Goal: Navigation & Orientation: Find specific page/section

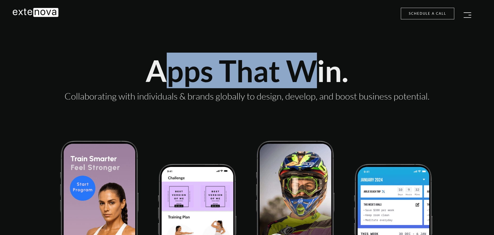
drag, startPoint x: 190, startPoint y: 68, endPoint x: 313, endPoint y: 70, distance: 122.6
click at [313, 70] on div "Apps That Win." at bounding box center [247, 70] width 454 height 33
click at [159, 87] on div "Apps That Win." at bounding box center [247, 70] width 454 height 33
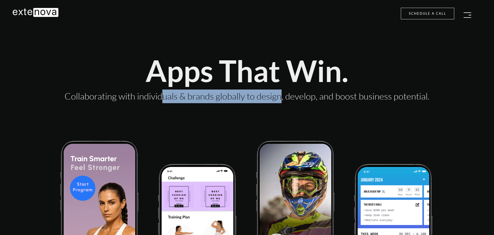
drag, startPoint x: 155, startPoint y: 99, endPoint x: 250, endPoint y: 96, distance: 95.8
click at [205, 99] on div "Collaborating with individuals & brands globally to design, develop, and boost …" at bounding box center [247, 97] width 454 height 14
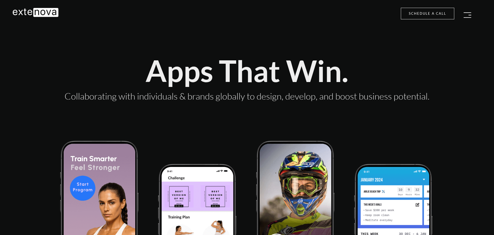
drag, startPoint x: 259, startPoint y: 97, endPoint x: 272, endPoint y: 96, distance: 13.7
click at [260, 96] on div "Collaborating with individuals & brands globally to design, develop, and boost …" at bounding box center [247, 97] width 454 height 14
click at [467, 14] on img "button" at bounding box center [467, 14] width 8 height 5
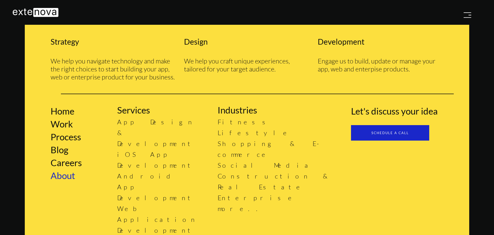
click at [67, 177] on link "About" at bounding box center [63, 175] width 25 height 11
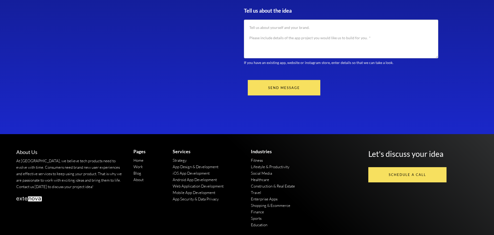
scroll to position [970, 0]
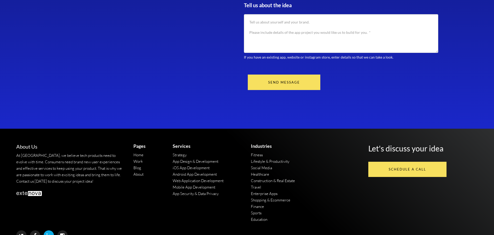
click at [49, 233] on icon at bounding box center [48, 235] width 4 height 5
